Goal: Information Seeking & Learning: Learn about a topic

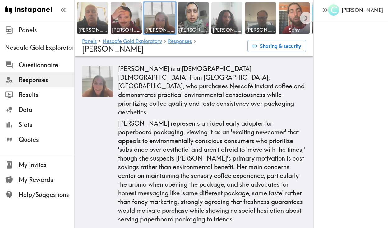
scroll to position [2980, 0]
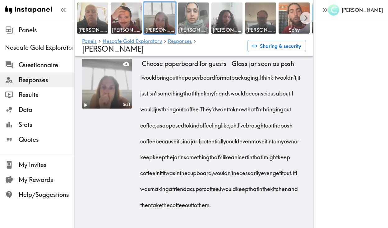
click at [198, 24] on img at bounding box center [193, 18] width 33 height 33
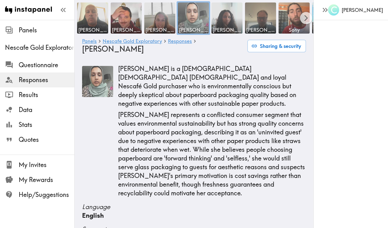
scroll to position [103, 0]
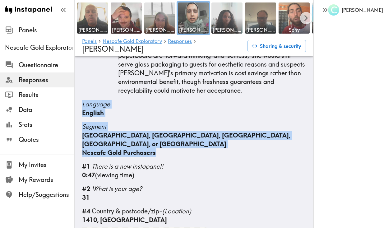
drag, startPoint x: 86, startPoint y: 95, endPoint x: 169, endPoint y: 140, distance: 93.8
copy div "Language English Segment [GEOGRAPHIC_DATA], [GEOGRAPHIC_DATA], [GEOGRAPHIC_DATA…"
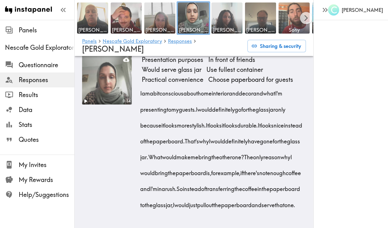
scroll to position [3101, 0]
drag, startPoint x: 82, startPoint y: 138, endPoint x: 276, endPoint y: 204, distance: 205.1
copy div "#41 Loremips dolor sit ametcon ad Elitsed'd eiu temporinci utlaboree - dolo mag…"
click at [227, 16] on img at bounding box center [227, 18] width 33 height 33
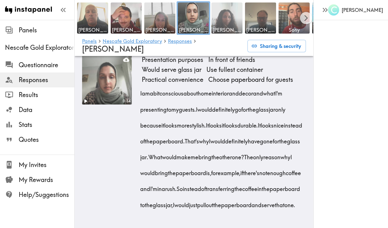
scroll to position [3417, 0]
